Goal: Information Seeking & Learning: Learn about a topic

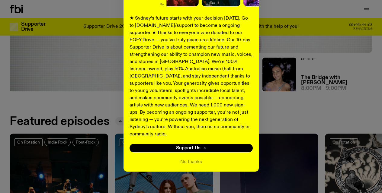
scroll to position [177, 0]
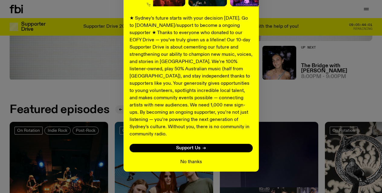
click at [192, 159] on button "No thanks" at bounding box center [191, 162] width 22 height 7
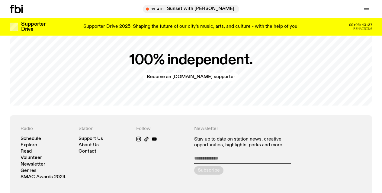
scroll to position [1212, 0]
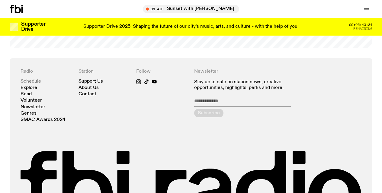
click at [27, 79] on link "Schedule" at bounding box center [31, 81] width 21 height 5
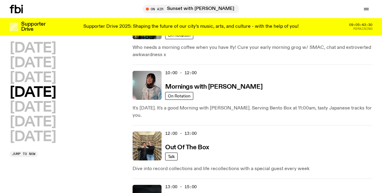
scroll to position [103, 0]
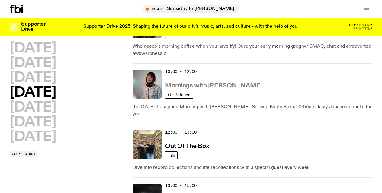
click at [209, 85] on h3 "Mornings with [PERSON_NAME]" at bounding box center [213, 86] width 97 height 6
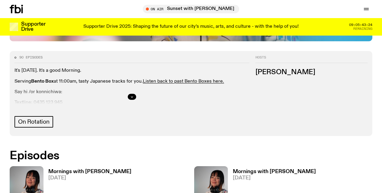
scroll to position [311, 0]
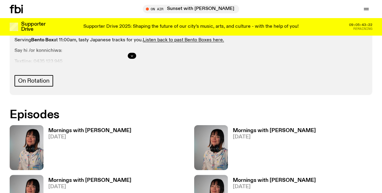
click at [82, 128] on h3 "Mornings with [PERSON_NAME]" at bounding box center [89, 130] width 83 height 5
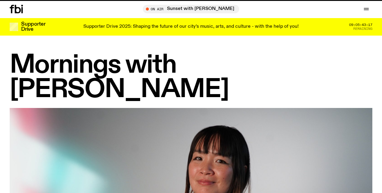
scroll to position [311, 0]
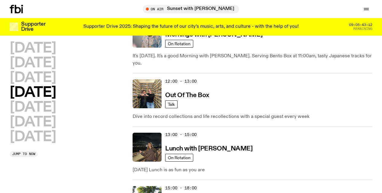
scroll to position [203, 0]
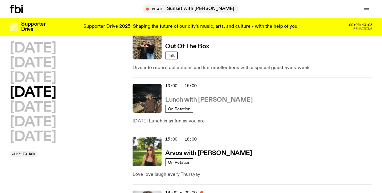
click at [185, 97] on h3 "Lunch with [PERSON_NAME]" at bounding box center [208, 100] width 87 height 6
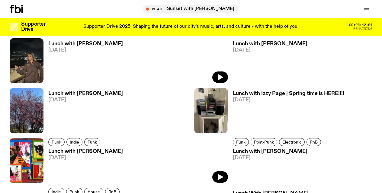
scroll to position [258, 0]
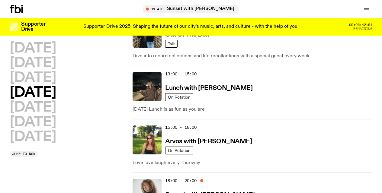
scroll to position [258, 0]
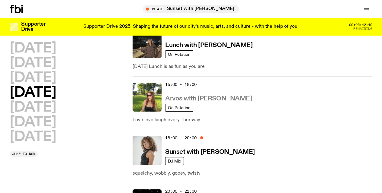
click at [183, 96] on h3 "Arvos with [PERSON_NAME]" at bounding box center [208, 99] width 87 height 6
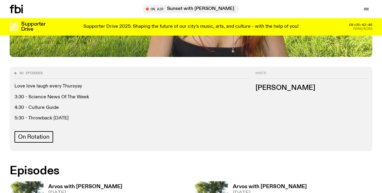
scroll to position [281, 0]
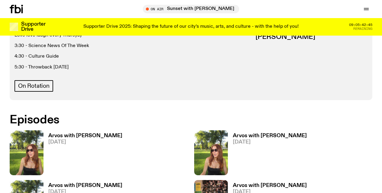
click at [83, 134] on h3 "Arvos with [PERSON_NAME]" at bounding box center [85, 135] width 74 height 5
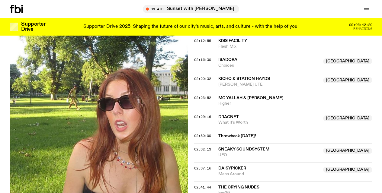
scroll to position [888, 0]
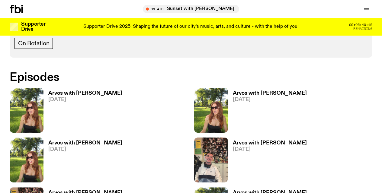
scroll to position [182, 0]
